Goal: Task Accomplishment & Management: Manage account settings

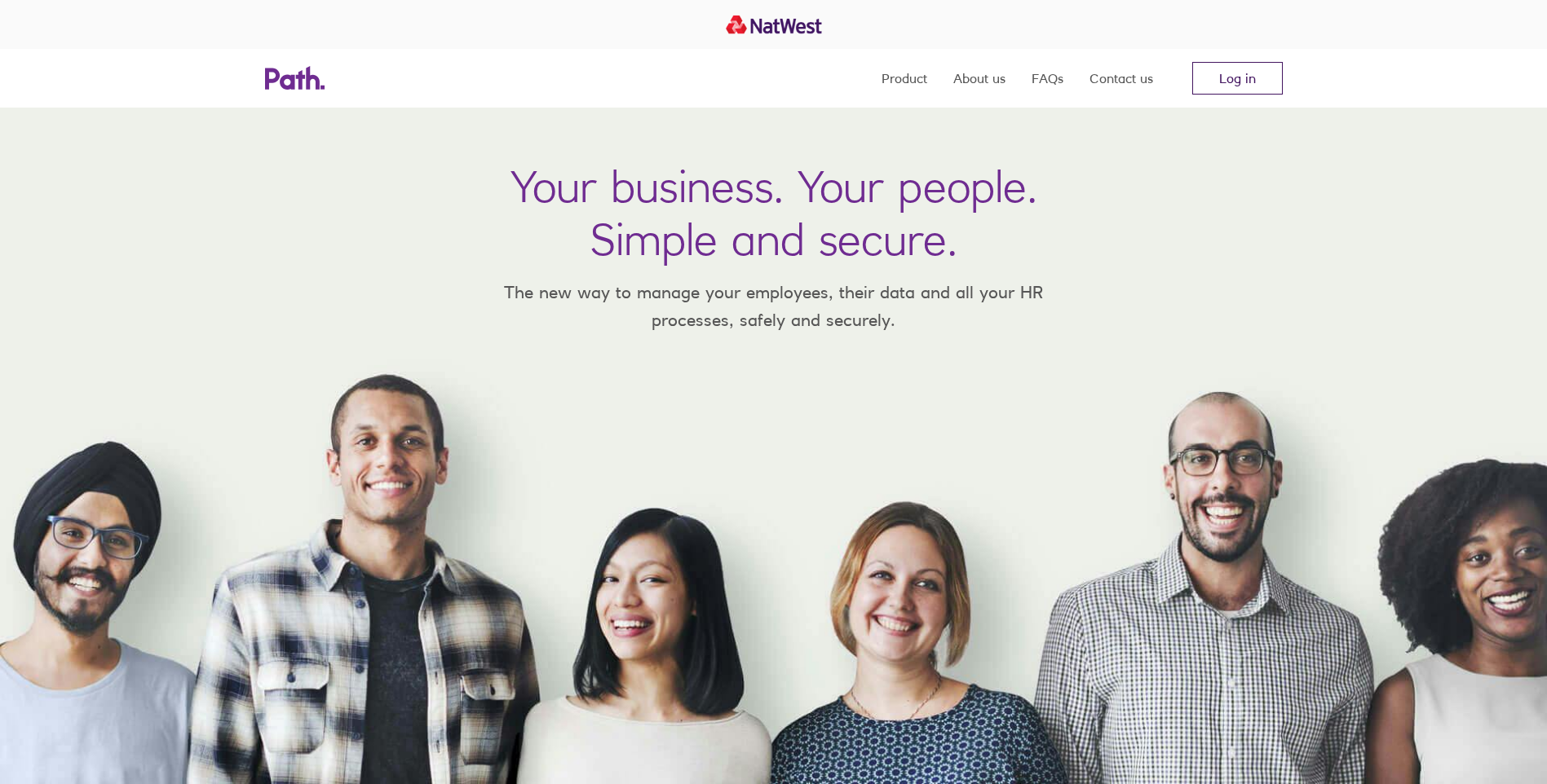
click at [1213, 75] on link "Log in" at bounding box center [1238, 78] width 91 height 33
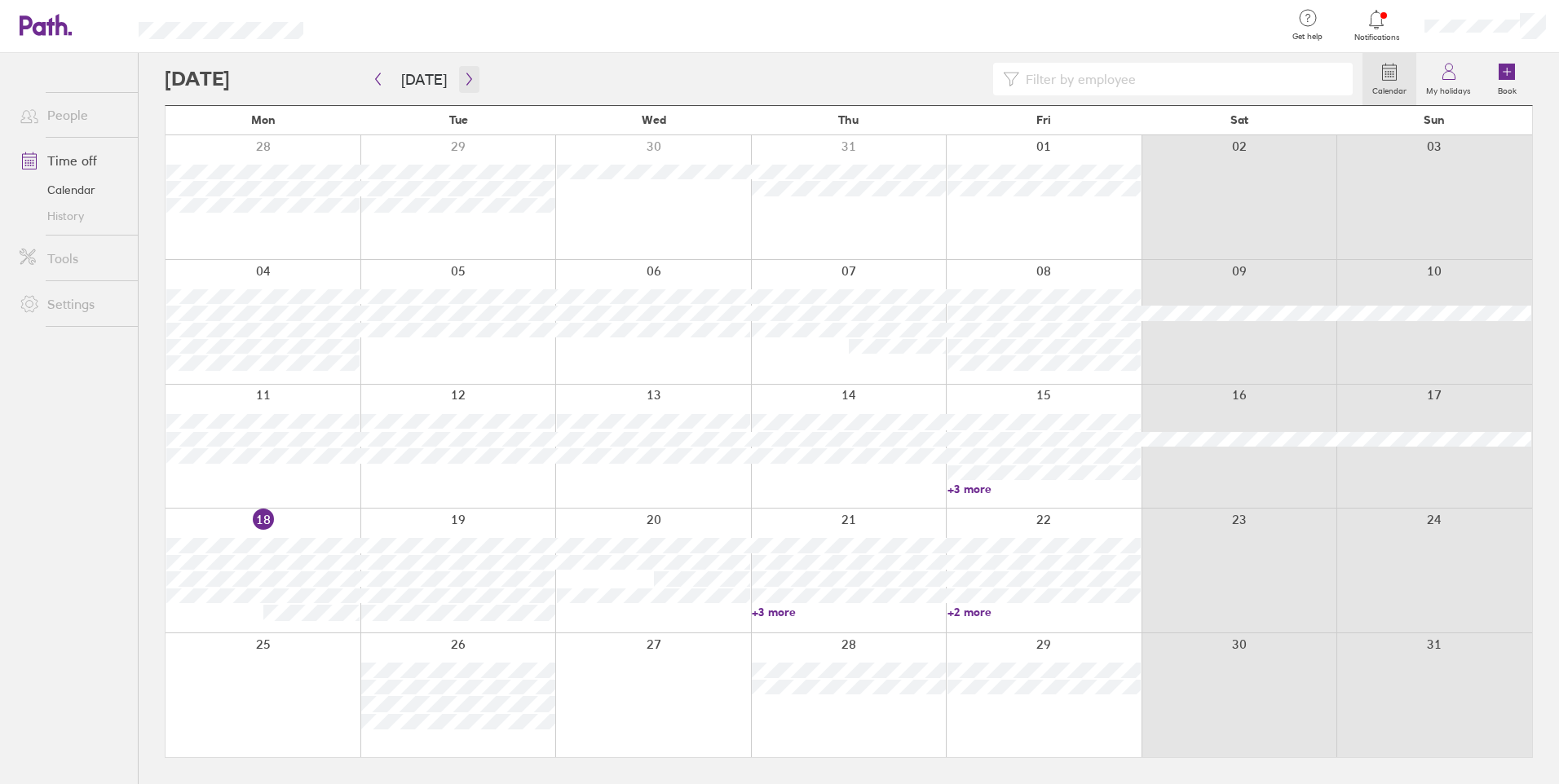
click at [463, 75] on icon "button" at bounding box center [468, 79] width 12 height 13
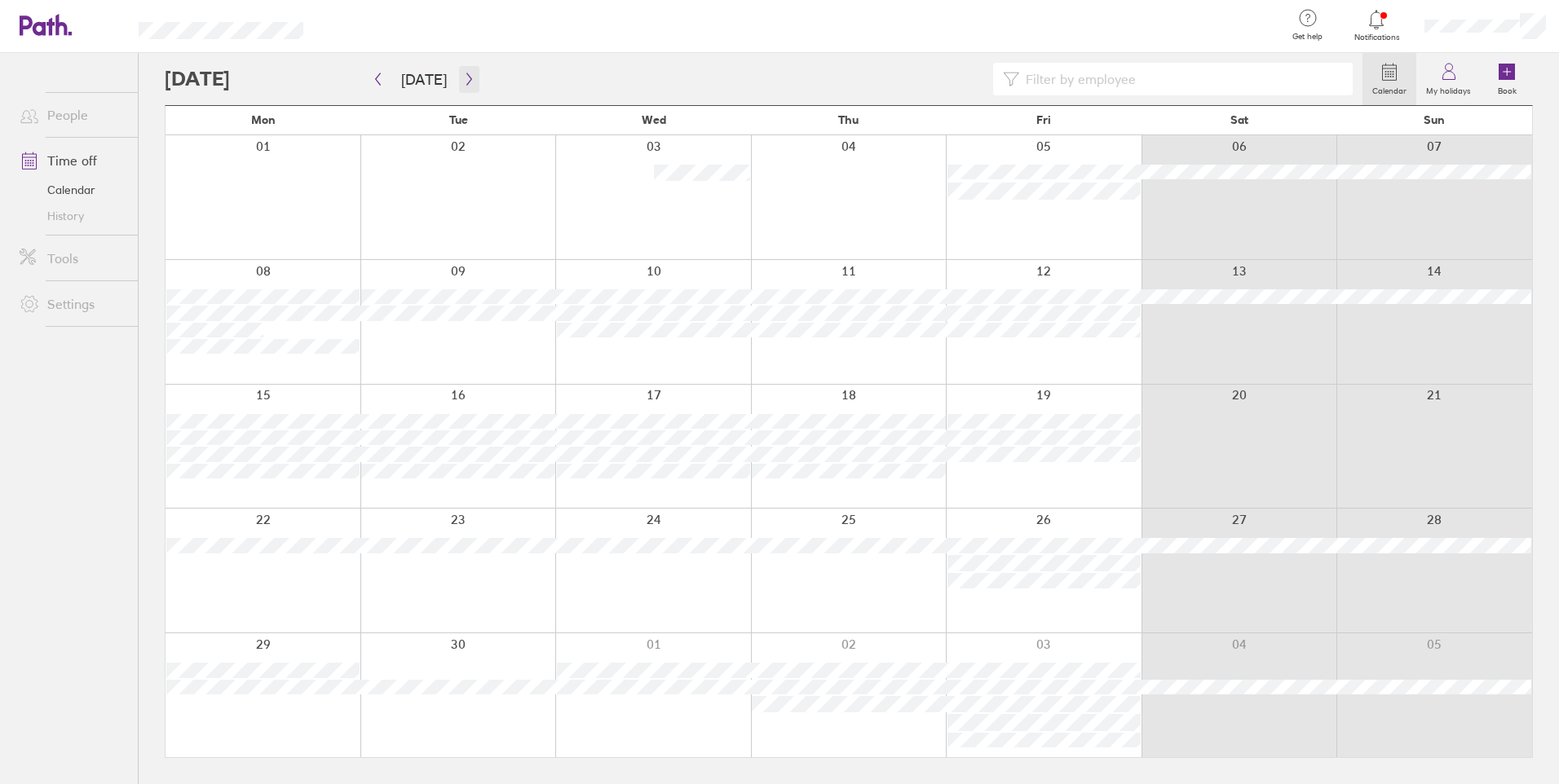
click at [463, 75] on icon "button" at bounding box center [468, 79] width 12 height 13
